Goal: Go to known website: Access a specific website the user already knows

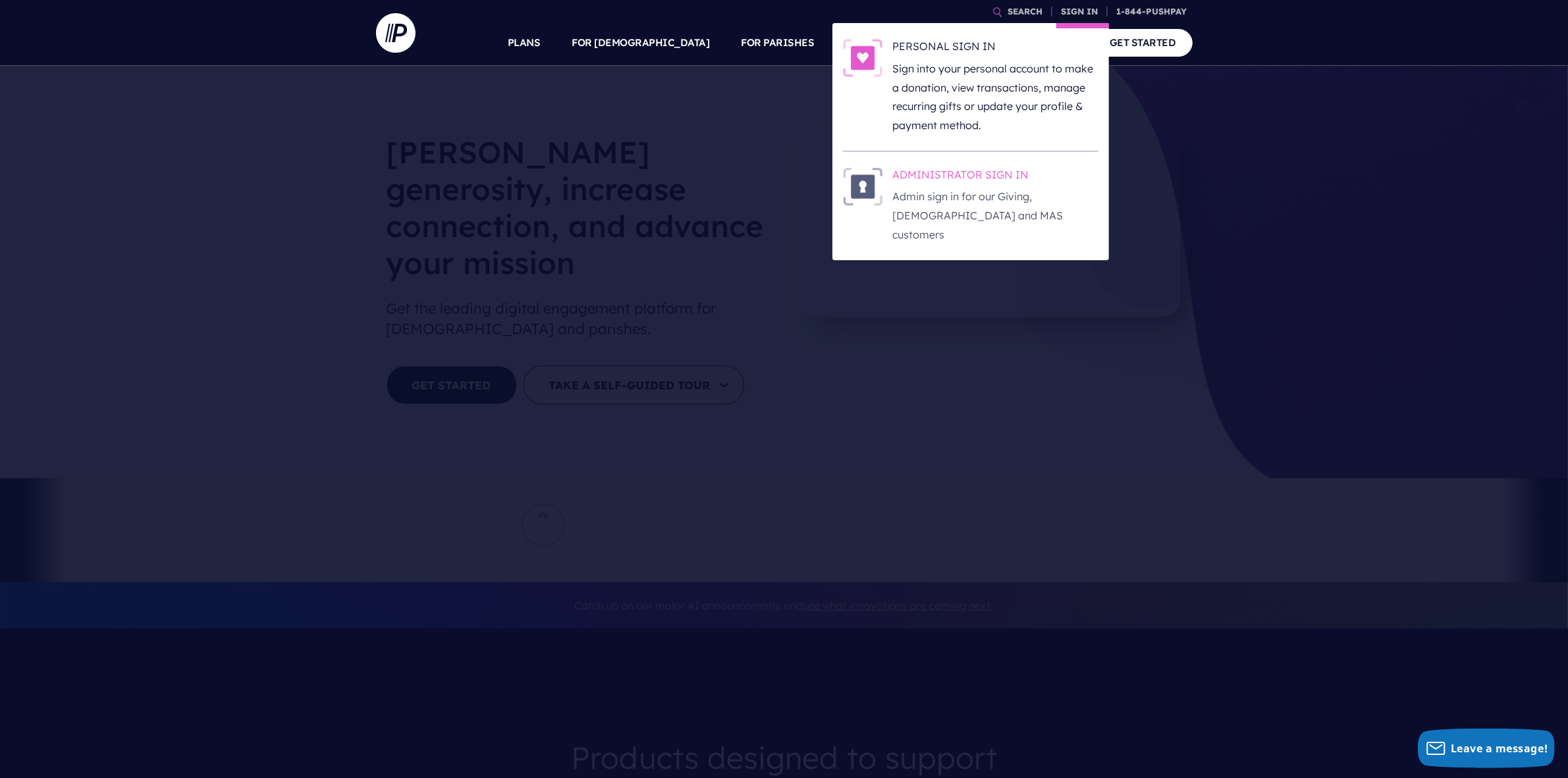
click at [994, 195] on p "Admin sign in for our Giving, [DEMOGRAPHIC_DATA] and MAS customers" at bounding box center [996, 215] width 206 height 56
click at [1042, 200] on p "Admin sign in for our Giving, [DEMOGRAPHIC_DATA] and MAS customers" at bounding box center [996, 215] width 206 height 56
click at [983, 191] on p "Admin sign in for our Giving, [DEMOGRAPHIC_DATA] and MAS customers" at bounding box center [996, 215] width 206 height 56
click at [994, 176] on h6 "ADMINISTRATOR SIGN IN" at bounding box center [996, 177] width 206 height 20
